Goal: Transaction & Acquisition: Register for event/course

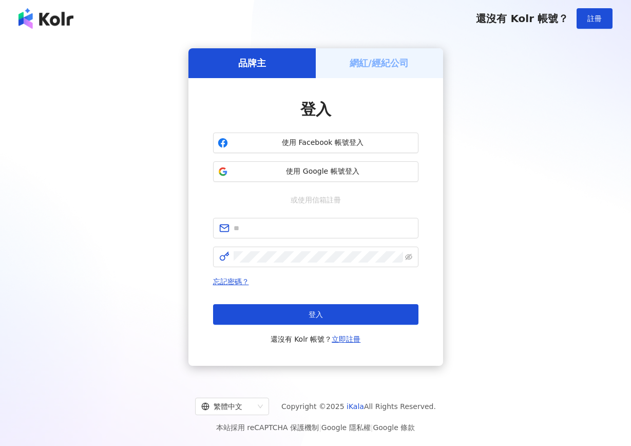
click at [360, 59] on h5 "網紅/經紀公司" at bounding box center [379, 63] width 59 height 13
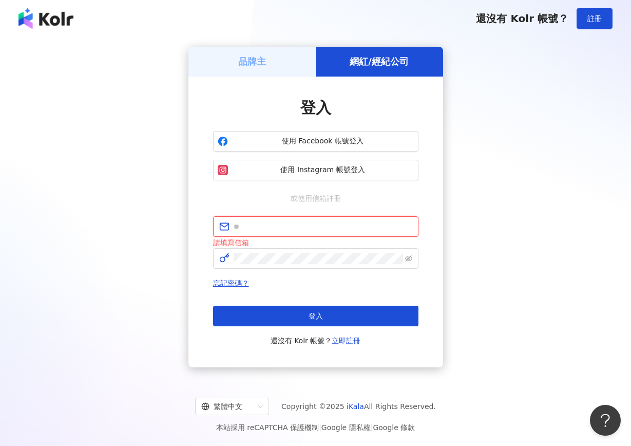
click at [291, 230] on input "text" at bounding box center [323, 226] width 179 height 11
click at [315, 315] on button "登入" at bounding box center [315, 316] width 205 height 21
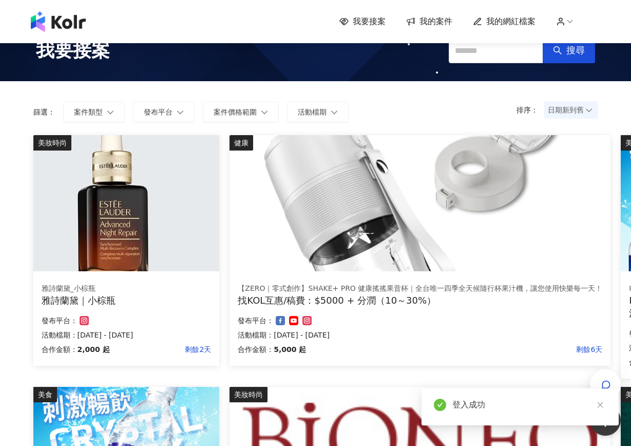
scroll to position [45, 0]
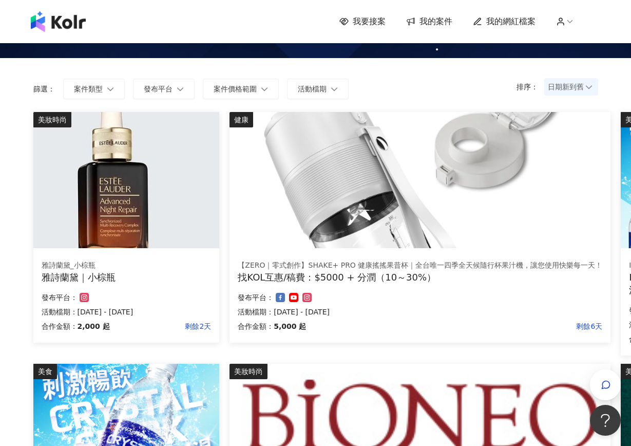
click at [172, 257] on div "雅詩蘭黛_小棕瓶 雅詩蘭黛｜小棕瓶 合作金額： 2,000 起 剩餘2天 發布平台： 活動檔期：[DATE] - [DATE]" at bounding box center [126, 297] width 186 height 90
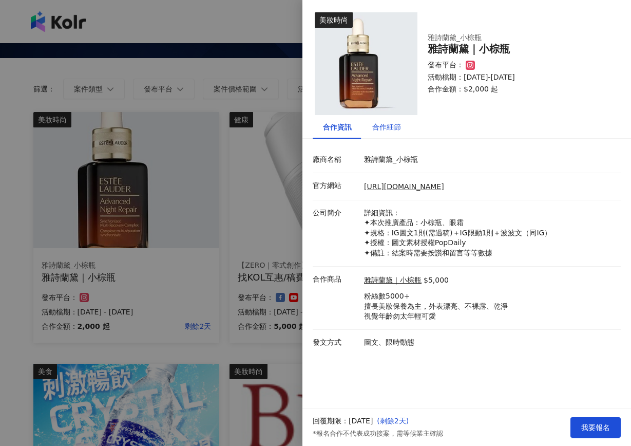
click at [375, 125] on div "合作細節" at bounding box center [386, 126] width 29 height 11
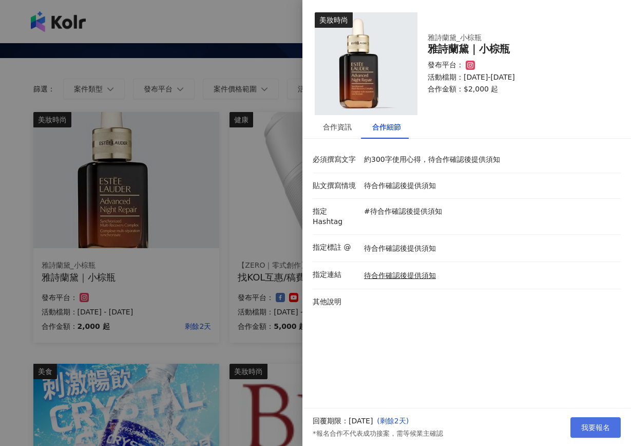
click at [602, 427] on span "我要報名" at bounding box center [596, 427] width 29 height 8
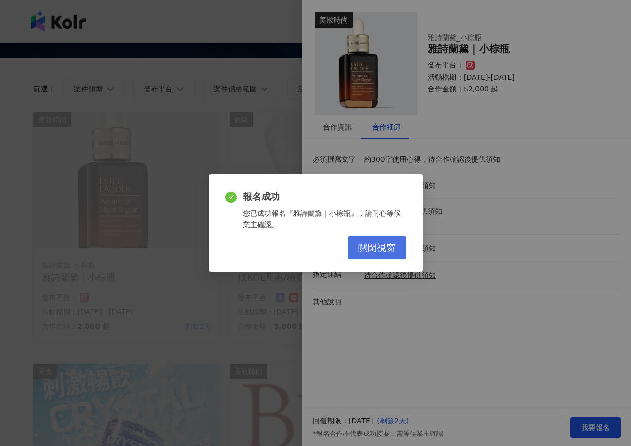
click at [386, 253] on button "關閉視窗" at bounding box center [377, 247] width 59 height 23
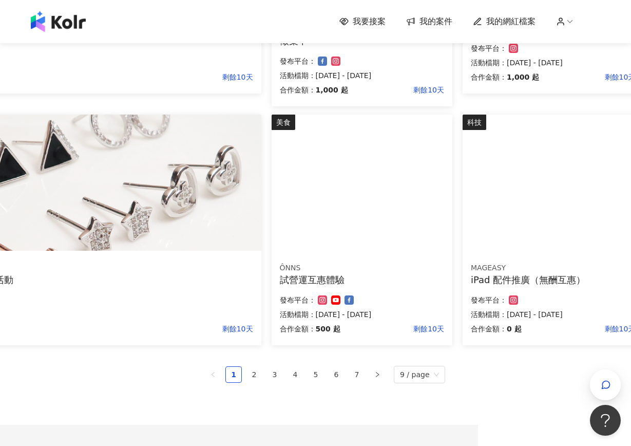
scroll to position [546, 153]
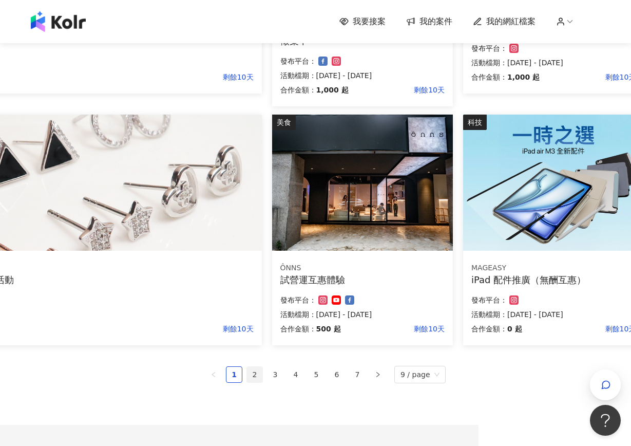
click at [256, 377] on link "2" at bounding box center [254, 374] width 15 height 15
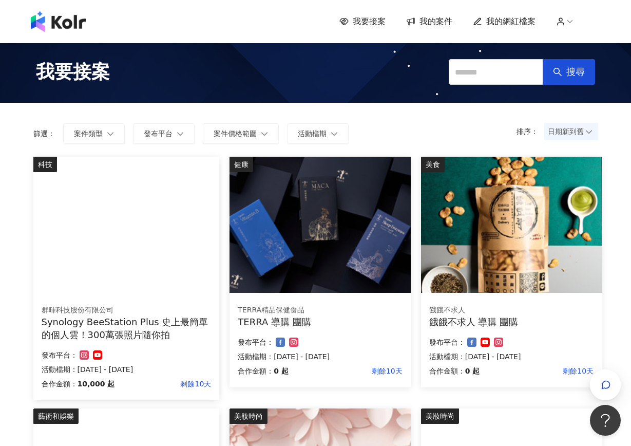
scroll to position [0, 0]
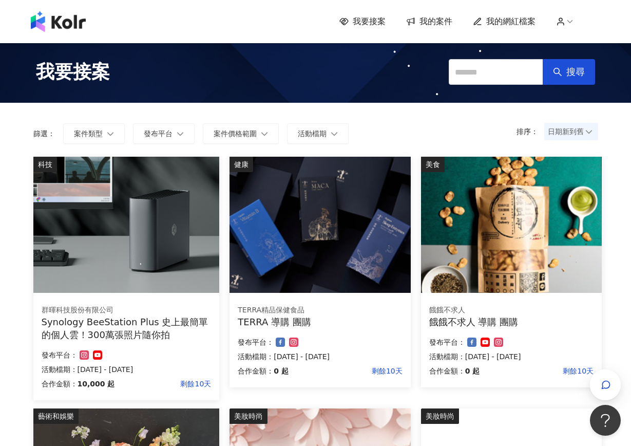
click at [140, 274] on img at bounding box center [126, 225] width 186 height 136
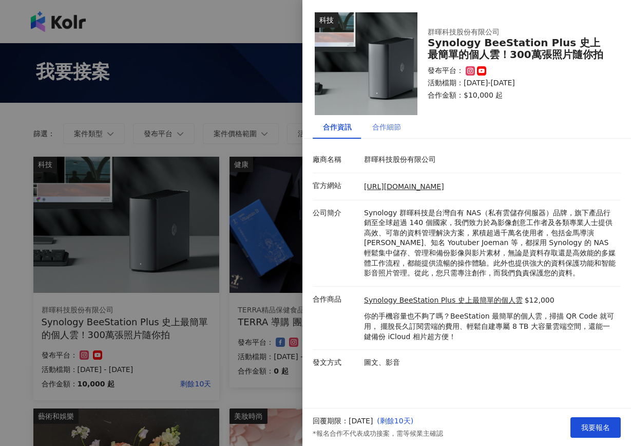
click at [386, 120] on div "合作細節" at bounding box center [386, 127] width 49 height 24
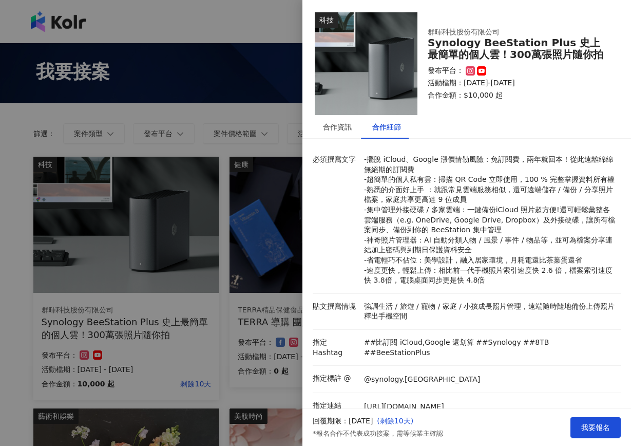
scroll to position [9, 0]
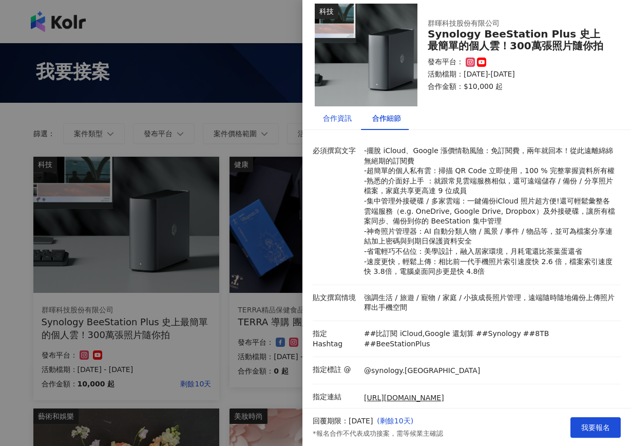
click at [345, 120] on div "合作資訊" at bounding box center [337, 118] width 29 height 11
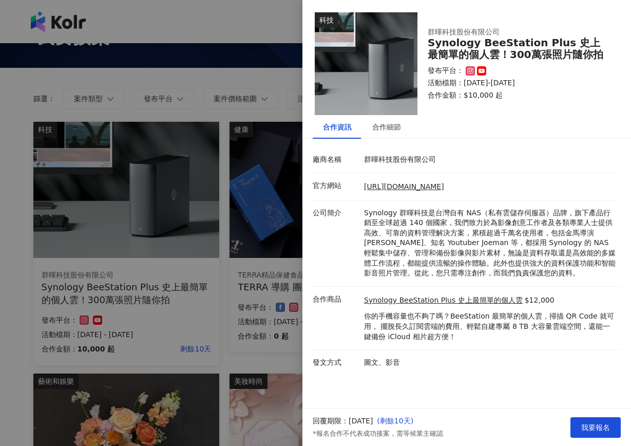
scroll to position [38, 0]
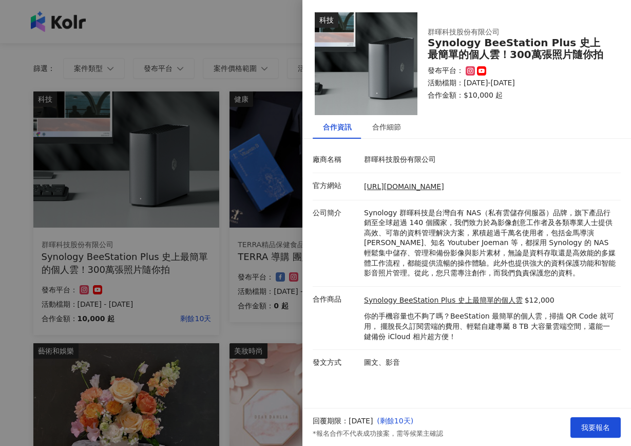
click at [438, 323] on p "你的手機容量也不夠了嗎？BeeStation 最簡單的個人雲，掃描 QR Code 就可用， 擺脫長久訂閱雲端的費用、輕鬆自建專屬 8 TB 大容量雲端空間，…" at bounding box center [490, 326] width 252 height 30
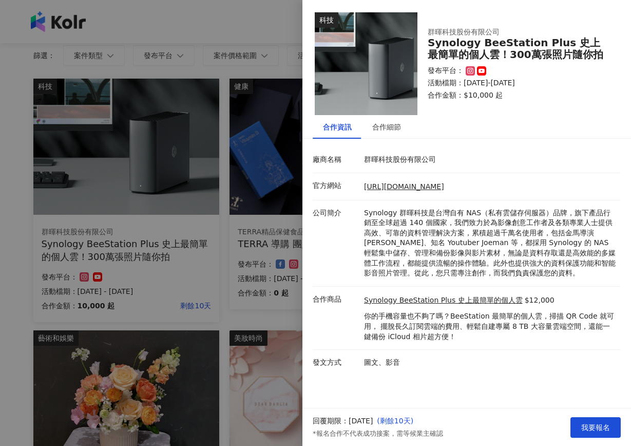
scroll to position [58, 0]
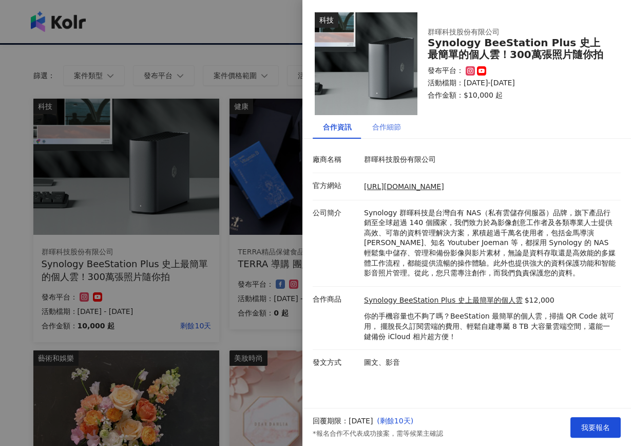
click at [391, 133] on div "合作細節" at bounding box center [386, 127] width 49 height 24
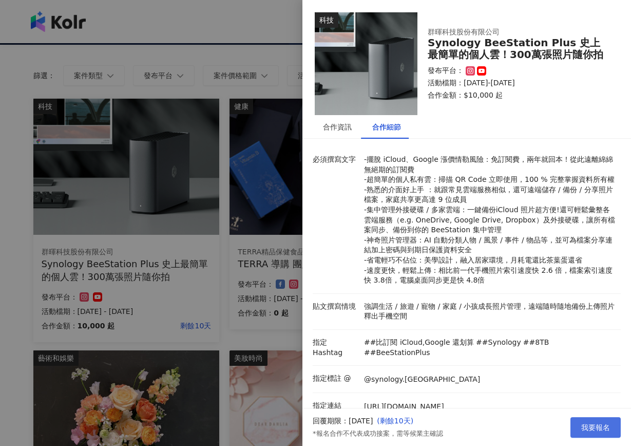
click at [577, 423] on button "我要報名" at bounding box center [596, 427] width 50 height 21
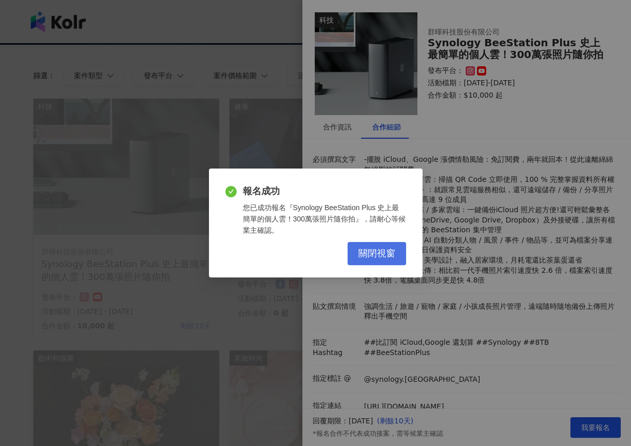
click at [399, 257] on button "關閉視窗" at bounding box center [377, 253] width 59 height 23
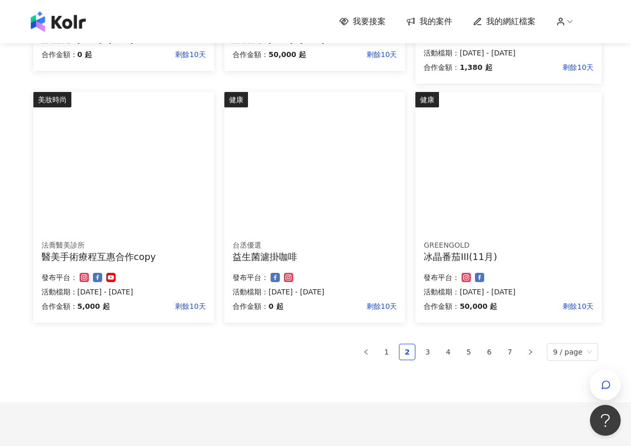
scroll to position [579, 0]
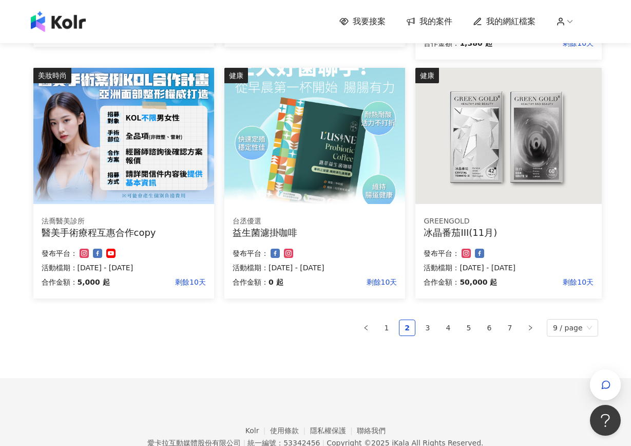
click at [131, 214] on div "法喬醫美診所 醫美手術療程互惠合作copy 合作金額： 5,000 起 剩餘10天 發布平台： 活動檔期：[DATE] - [DATE]" at bounding box center [123, 253] width 181 height 90
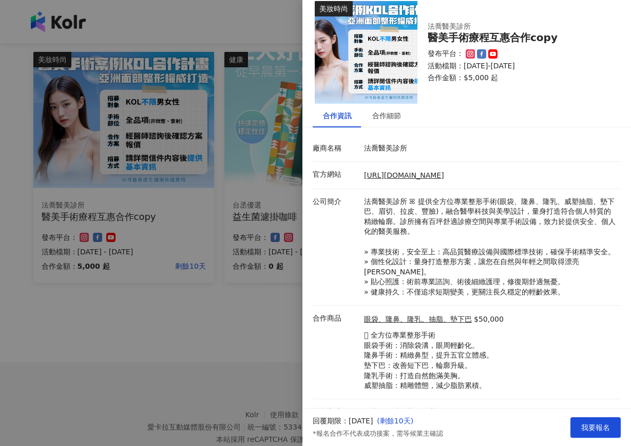
scroll to position [11, 0]
click at [396, 116] on div "合作細節" at bounding box center [386, 115] width 29 height 11
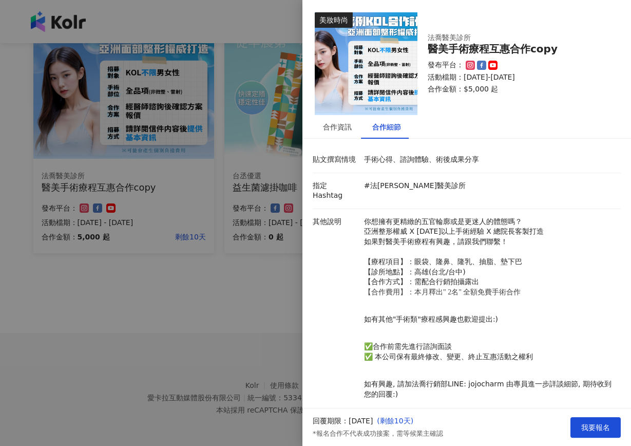
scroll to position [624, 0]
click at [273, 311] on div at bounding box center [315, 223] width 631 height 446
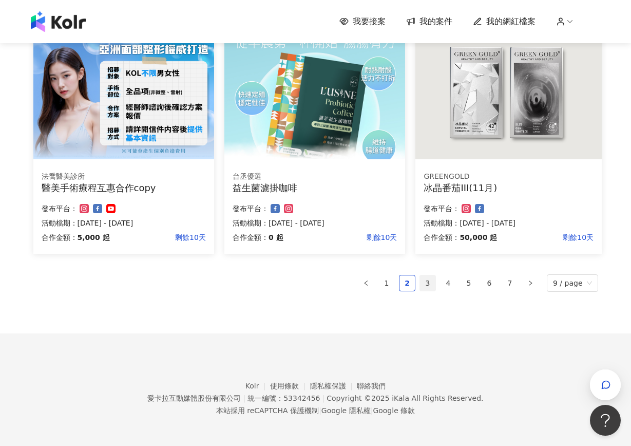
click at [432, 278] on link "3" at bounding box center [427, 282] width 15 height 15
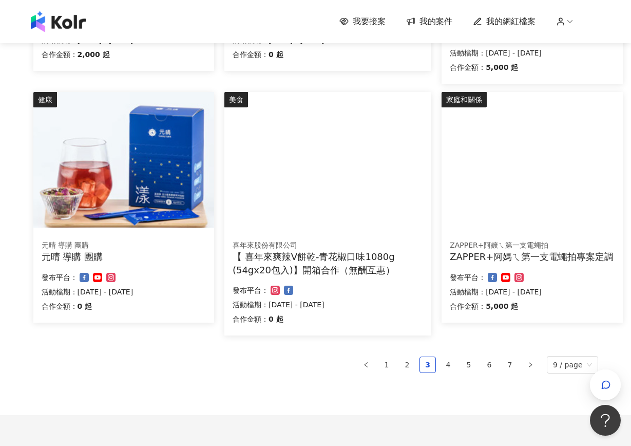
scroll to position [558, 0]
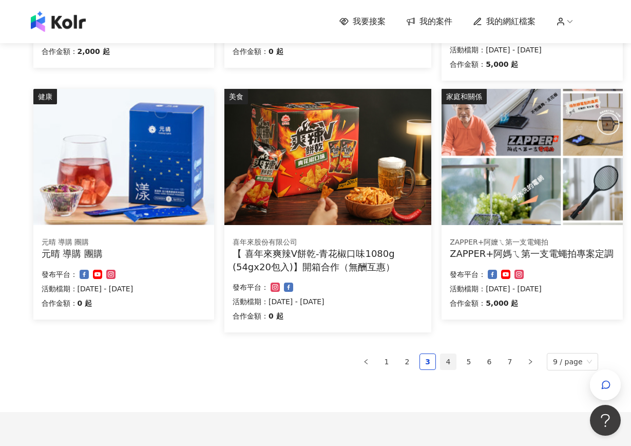
click at [452, 362] on link "4" at bounding box center [448, 361] width 15 height 15
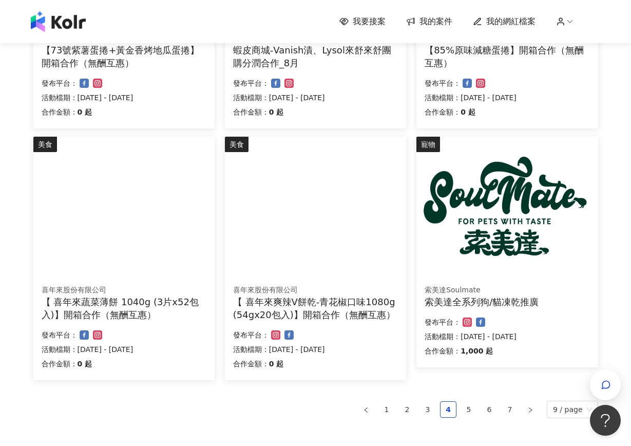
scroll to position [595, 0]
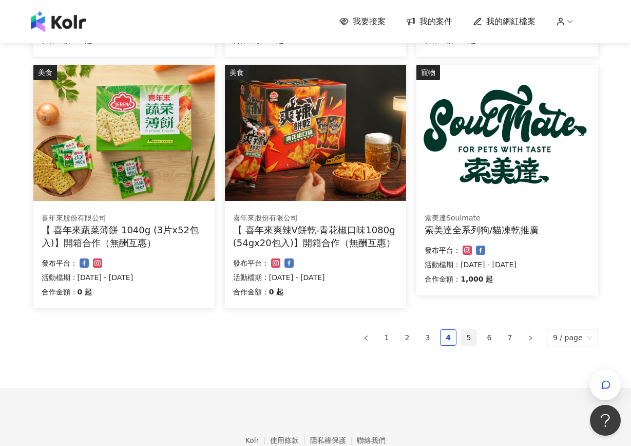
click at [466, 333] on link "5" at bounding box center [468, 337] width 15 height 15
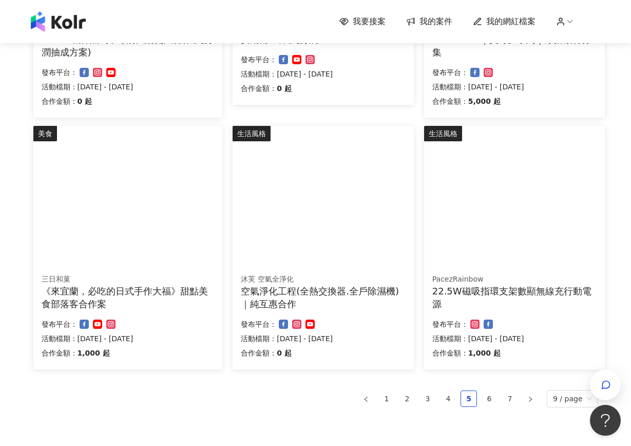
scroll to position [536, 0]
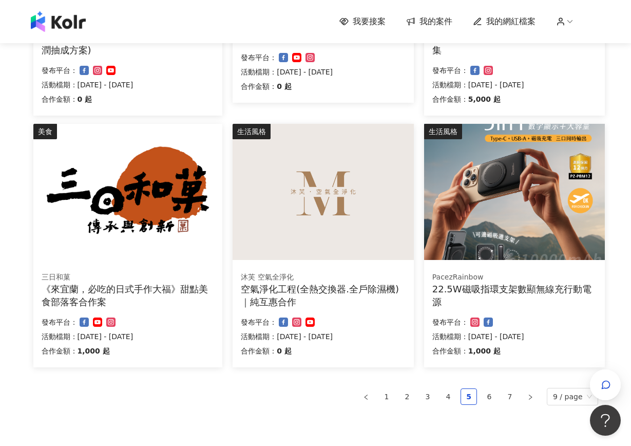
click at [325, 242] on img at bounding box center [323, 192] width 181 height 136
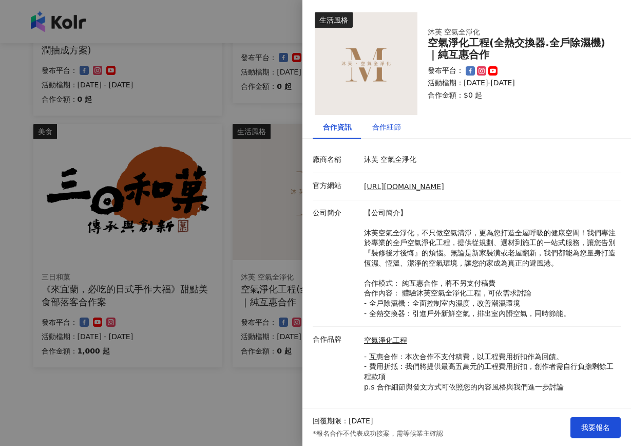
click at [378, 129] on div "合作細節" at bounding box center [386, 126] width 29 height 11
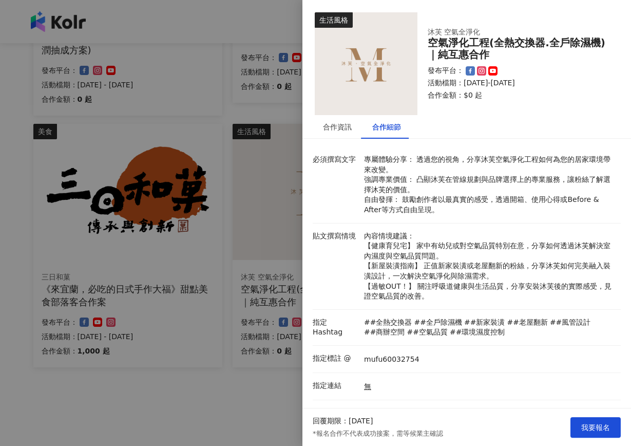
click at [268, 383] on div at bounding box center [315, 223] width 631 height 446
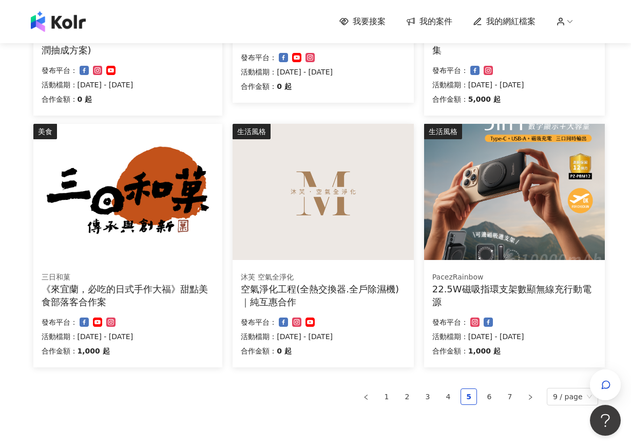
click at [477, 271] on div "PacezRainbow 22.5W磁吸指環支架數顯無線充行動電源 合作金額： 1,000 起 發布平台： 活動檔期：[DATE] - [DATE]" at bounding box center [514, 315] width 181 height 103
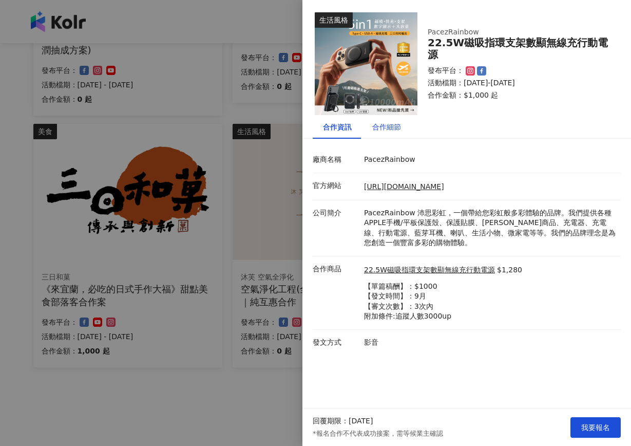
click at [381, 125] on div "合作細節" at bounding box center [386, 126] width 29 height 11
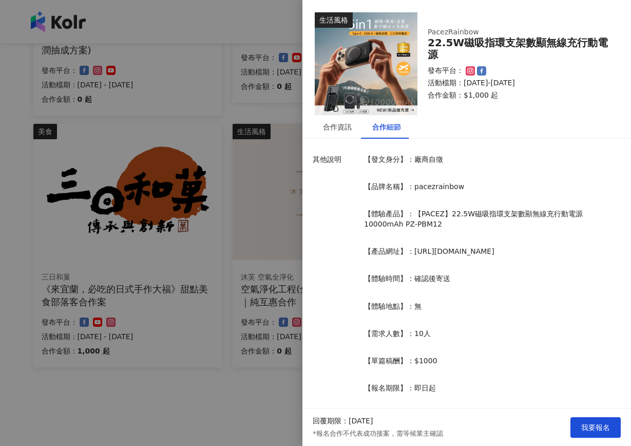
scroll to position [0, 0]
click at [345, 126] on div "合作資訊" at bounding box center [337, 126] width 29 height 11
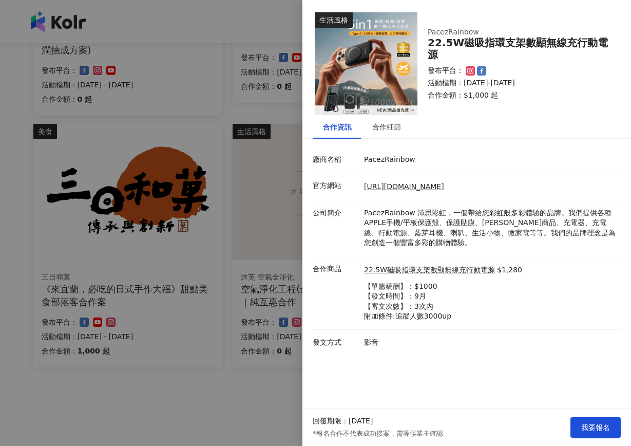
scroll to position [551, 0]
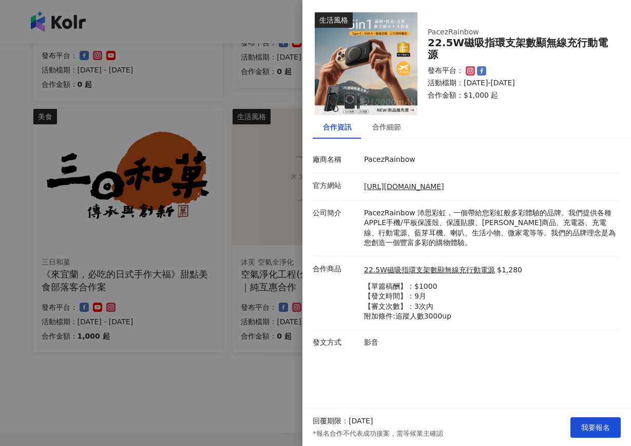
click at [247, 384] on div at bounding box center [315, 223] width 631 height 446
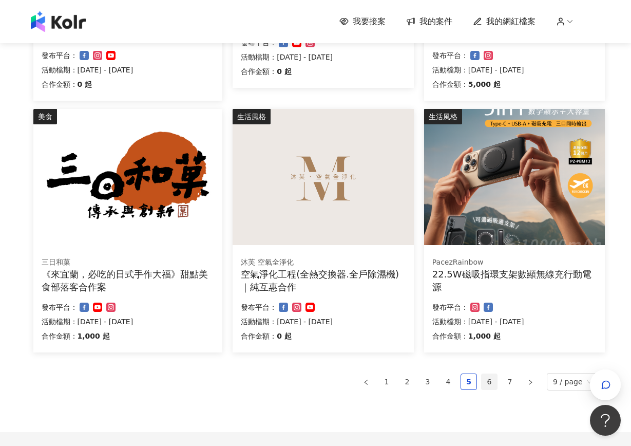
click at [490, 378] on link "6" at bounding box center [489, 381] width 15 height 15
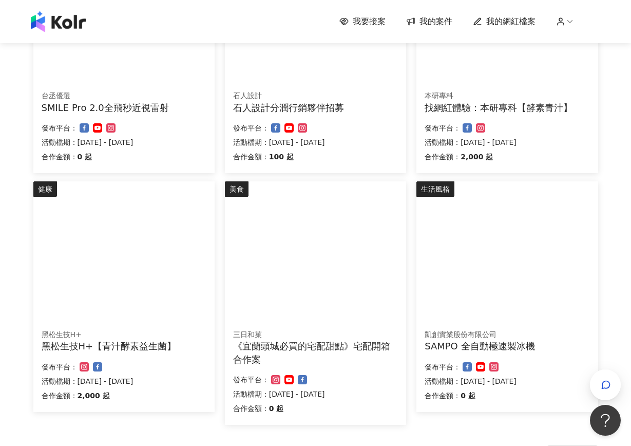
scroll to position [510, 0]
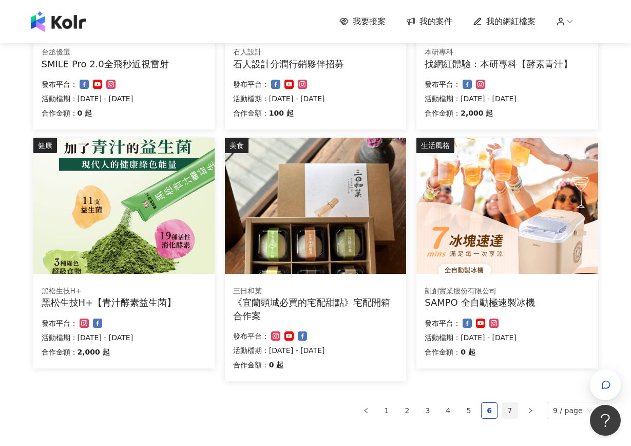
click at [509, 408] on link "7" at bounding box center [509, 410] width 15 height 15
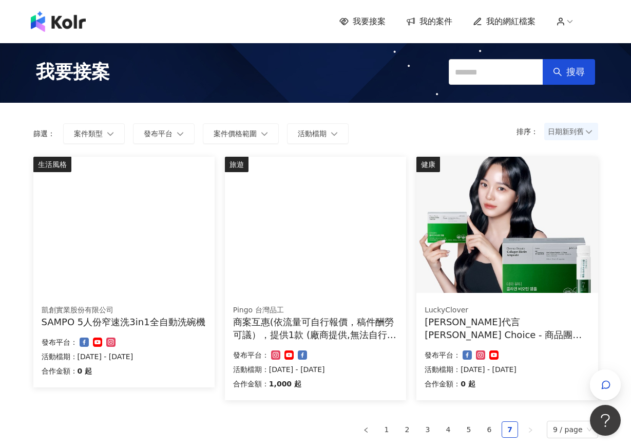
scroll to position [0, 0]
